Goal: Task Accomplishment & Management: Complete application form

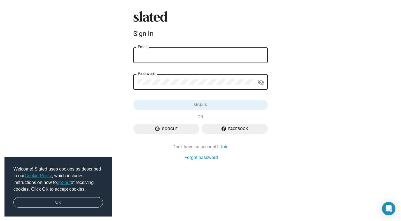
type input "[PERSON_NAME][EMAIL_ADDRESS][DOMAIN_NAME]"
click at [201, 105] on button "Sign in" at bounding box center [200, 105] width 135 height 10
click at [155, 69] on mat-form-field "[PERSON_NAME][EMAIL_ADDRESS][DOMAIN_NAME] Email" at bounding box center [200, 58] width 135 height 23
click at [55, 203] on link "OK" at bounding box center [58, 202] width 90 height 11
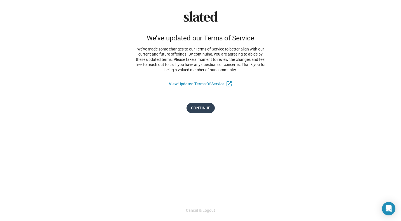
click at [200, 108] on span "Continue" at bounding box center [200, 108] width 19 height 10
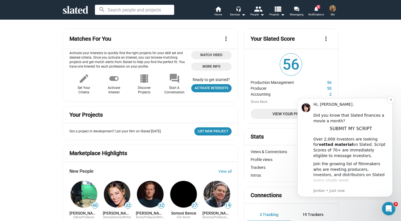
click at [332, 142] on b "vetted material" at bounding box center [336, 144] width 34 height 4
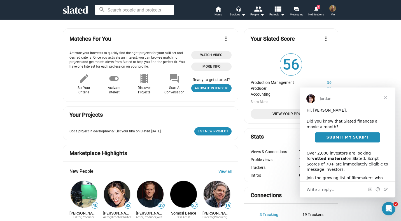
click at [346, 136] on span "SUBMIT MY SCRIPT" at bounding box center [348, 137] width 42 height 4
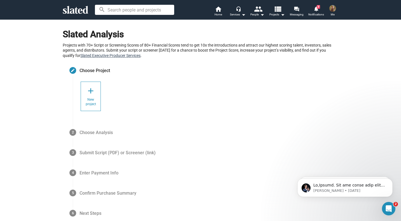
click at [98, 55] on link "Slated Executive Producer Services" at bounding box center [110, 55] width 60 height 4
